Goal: Information Seeking & Learning: Learn about a topic

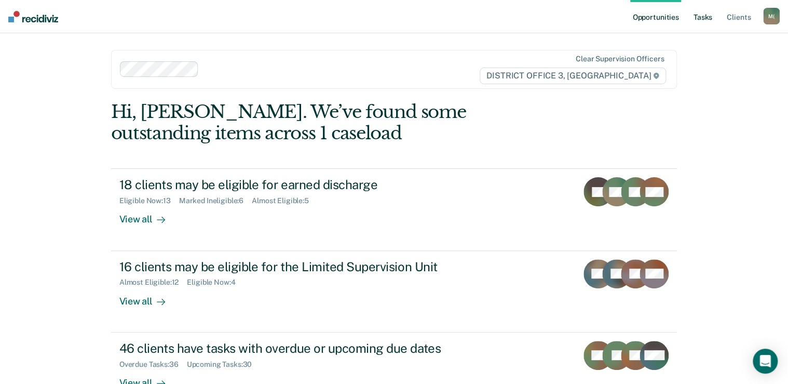
click at [701, 12] on link "Tasks" at bounding box center [703, 16] width 23 height 33
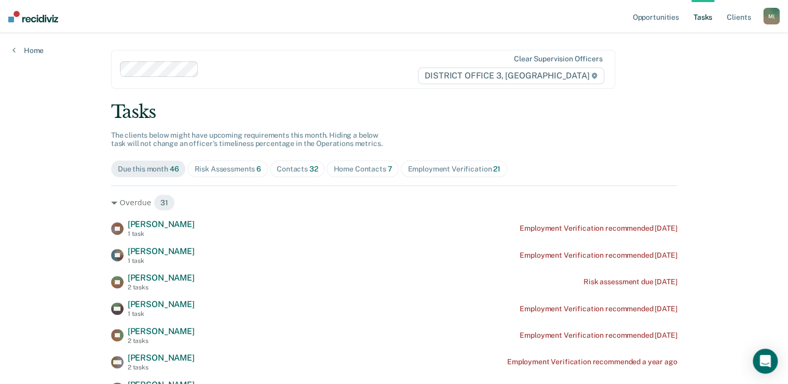
click at [345, 165] on div "Home Contacts 7" at bounding box center [362, 169] width 59 height 9
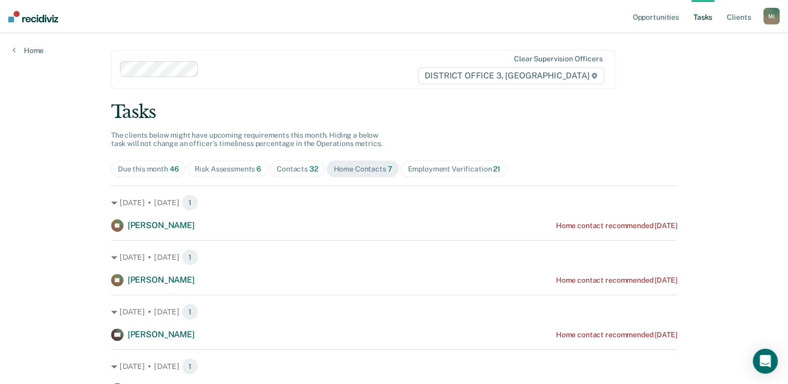
click at [230, 166] on div "Risk Assessments 6" at bounding box center [227, 169] width 67 height 9
click at [638, 18] on link "Opportunities" at bounding box center [655, 16] width 50 height 33
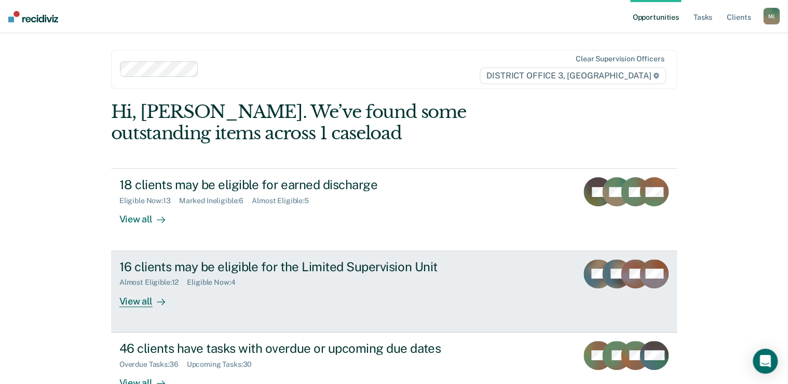
scroll to position [71, 0]
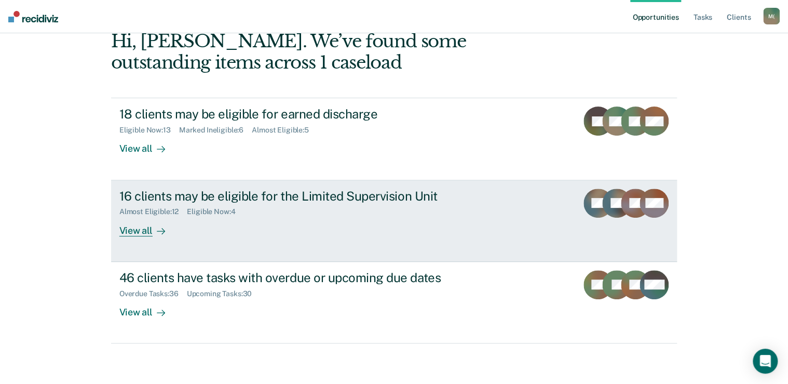
click at [132, 229] on div "View all" at bounding box center [148, 226] width 58 height 20
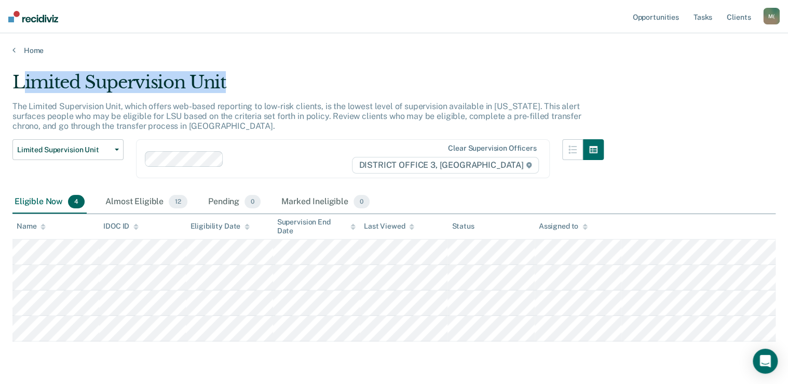
drag, startPoint x: 22, startPoint y: 78, endPoint x: 266, endPoint y: 68, distance: 244.7
click at [266, 68] on main "Limited Supervision Unit The Limited Supervision Unit, which offers web-based r…" at bounding box center [394, 234] width 788 height 358
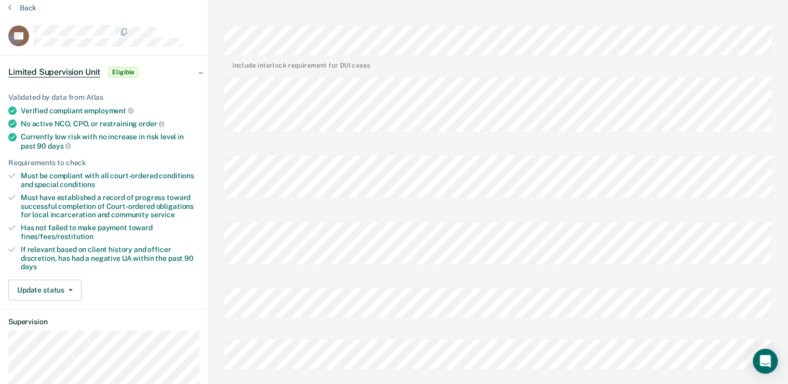
scroll to position [83, 0]
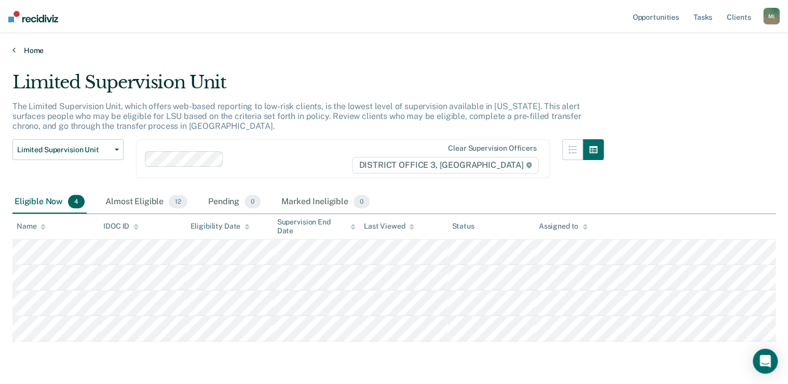
click at [15, 49] on icon at bounding box center [13, 50] width 3 height 8
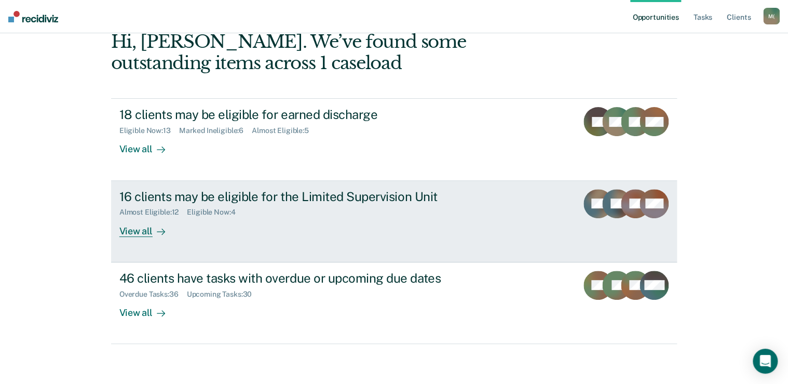
scroll to position [71, 0]
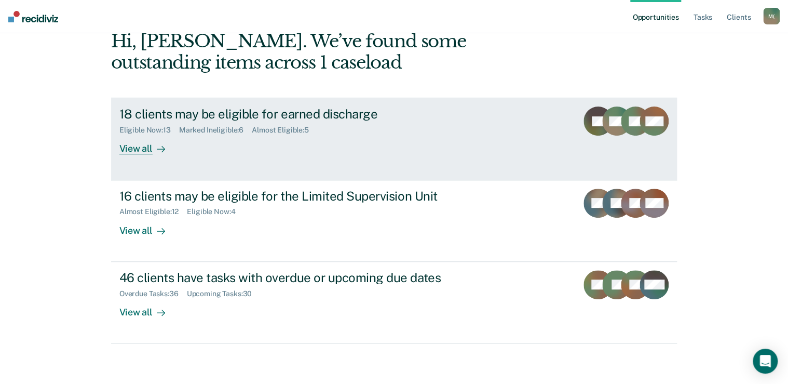
click at [130, 150] on div "View all" at bounding box center [148, 144] width 58 height 20
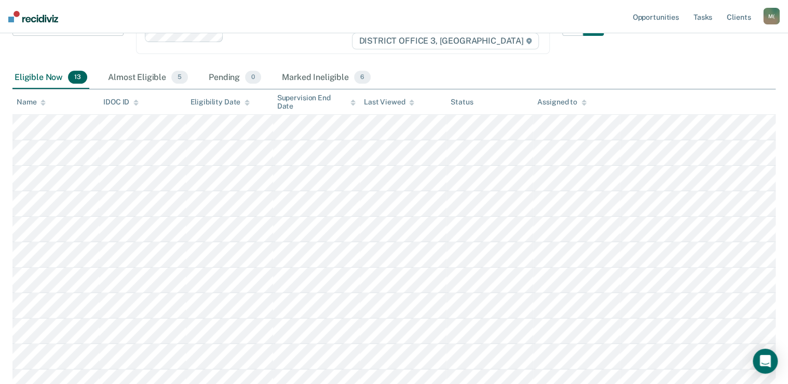
scroll to position [125, 0]
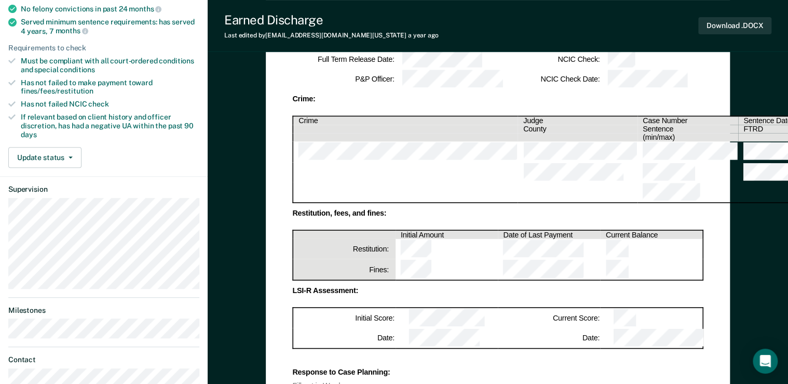
scroll to position [208, 0]
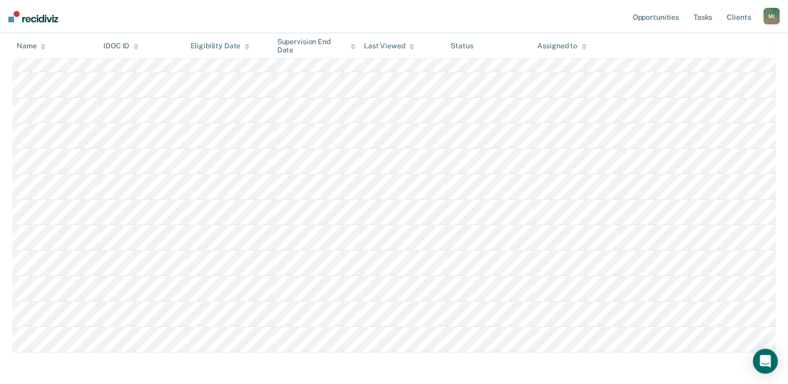
scroll to position [125, 0]
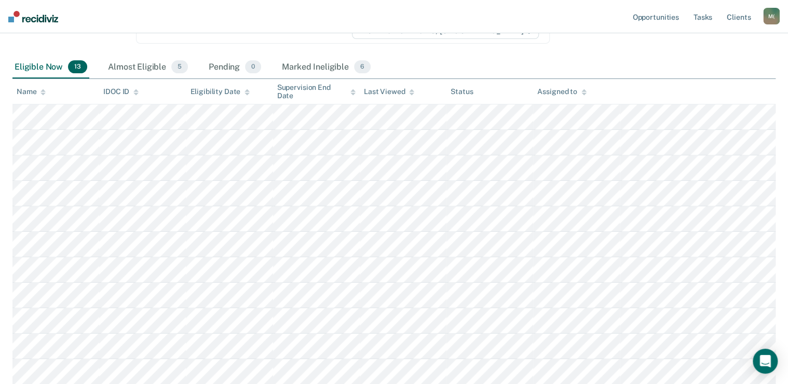
click at [34, 17] on img at bounding box center [33, 16] width 50 height 11
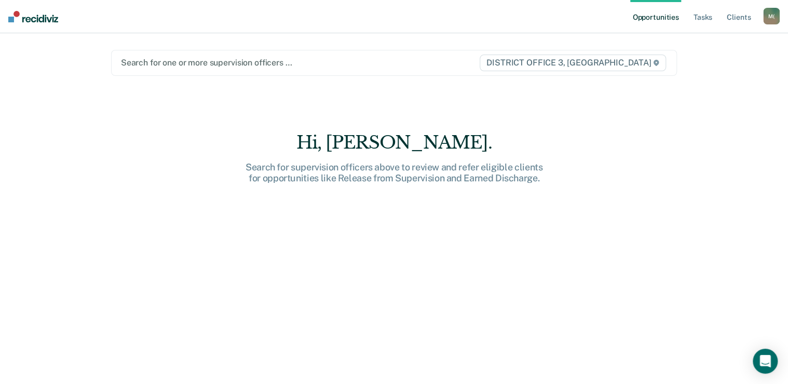
click at [189, 64] on div at bounding box center [300, 63] width 358 height 12
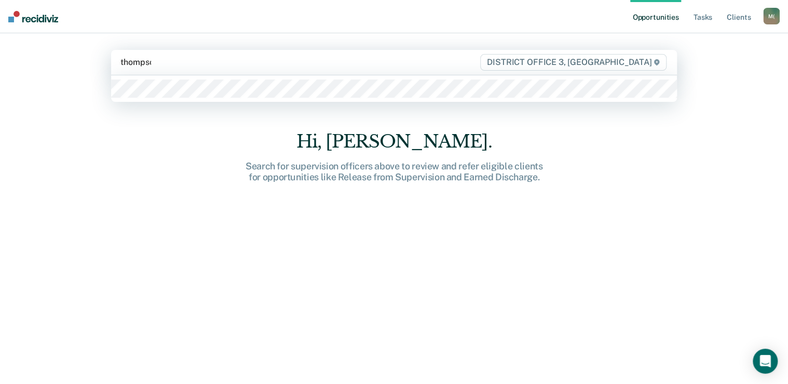
type input "[PERSON_NAME]"
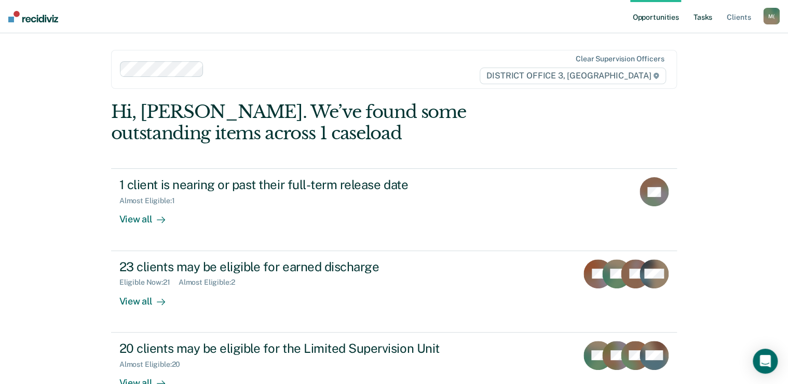
click at [708, 20] on link "Tasks" at bounding box center [703, 16] width 23 height 33
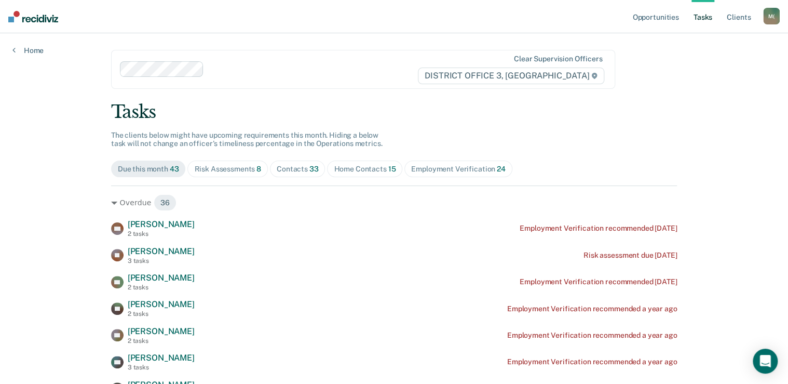
click at [212, 167] on div "Risk Assessments 8" at bounding box center [227, 169] width 67 height 9
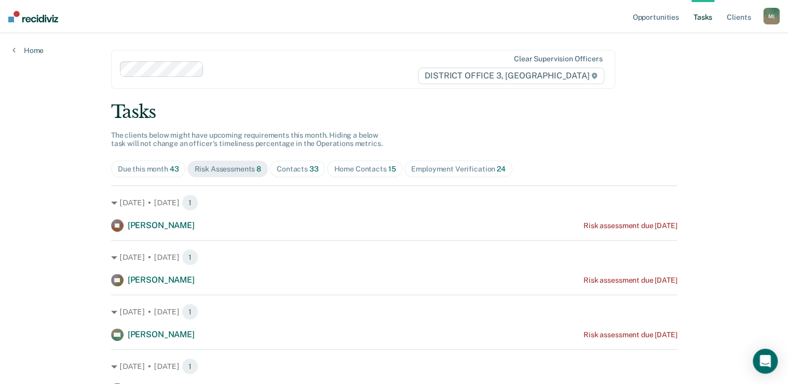
click at [302, 168] on div "Contacts 33" at bounding box center [298, 169] width 42 height 9
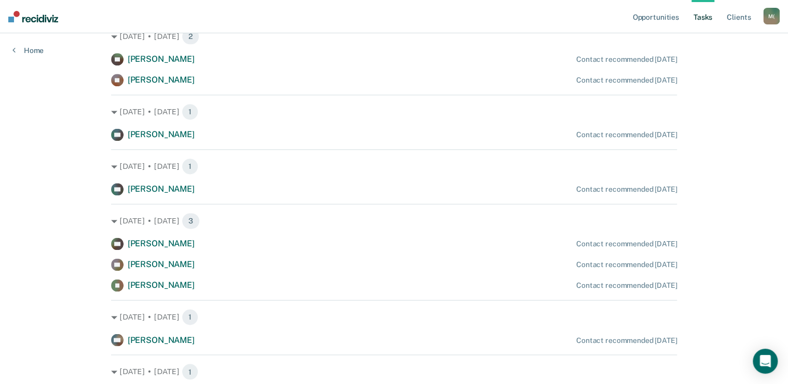
scroll to position [748, 0]
